Goal: Task Accomplishment & Management: Manage account settings

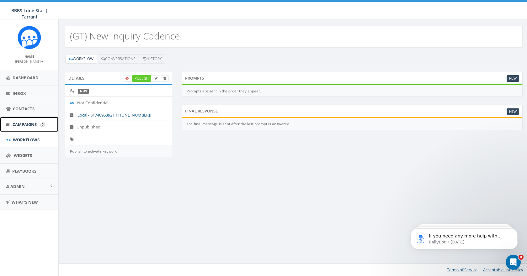
click at [19, 124] on span "Campaigns" at bounding box center [25, 125] width 24 height 6
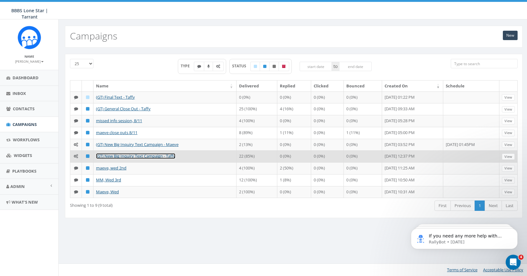
click at [137, 157] on link "(GT) New Big Inquiry Text Campaign - Taffy" at bounding box center [135, 156] width 79 height 6
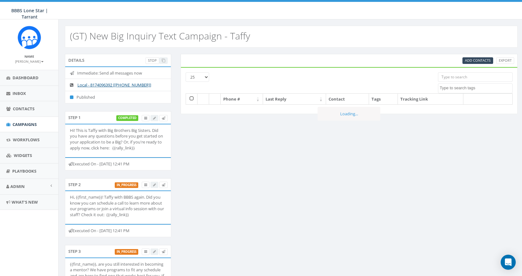
select select
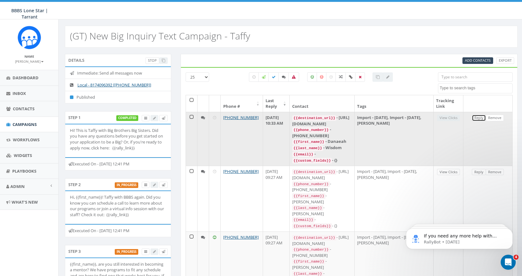
click at [478, 119] on link "Reply" at bounding box center [479, 118] width 14 height 7
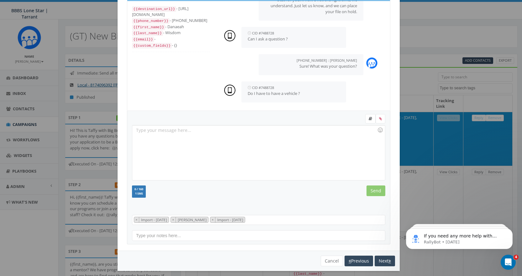
scroll to position [38, 0]
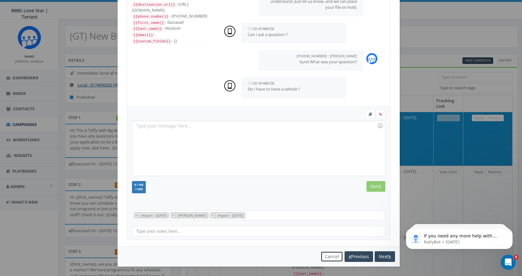
click at [327, 256] on button "Cancel" at bounding box center [332, 257] width 22 height 11
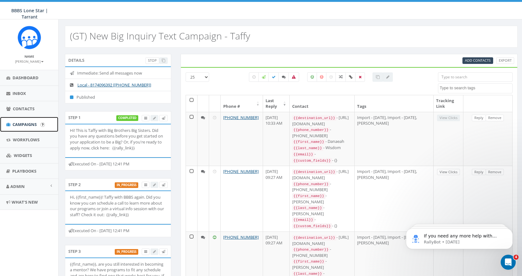
click at [24, 122] on span "Campaigns" at bounding box center [25, 125] width 24 height 6
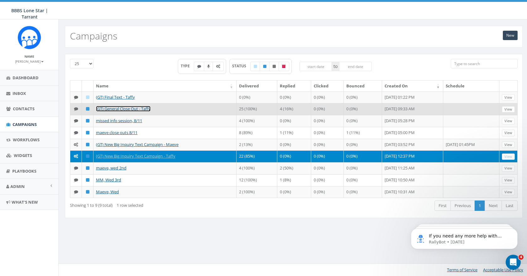
click at [117, 109] on link "(GT) General Close Out - Taffy" at bounding box center [123, 109] width 55 height 6
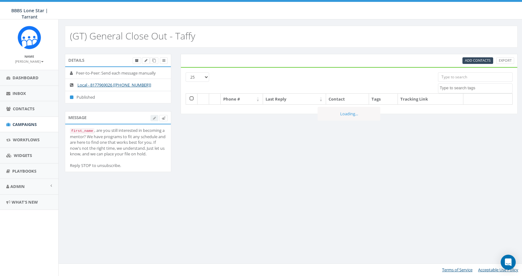
select select
